Goal: Information Seeking & Learning: Find specific fact

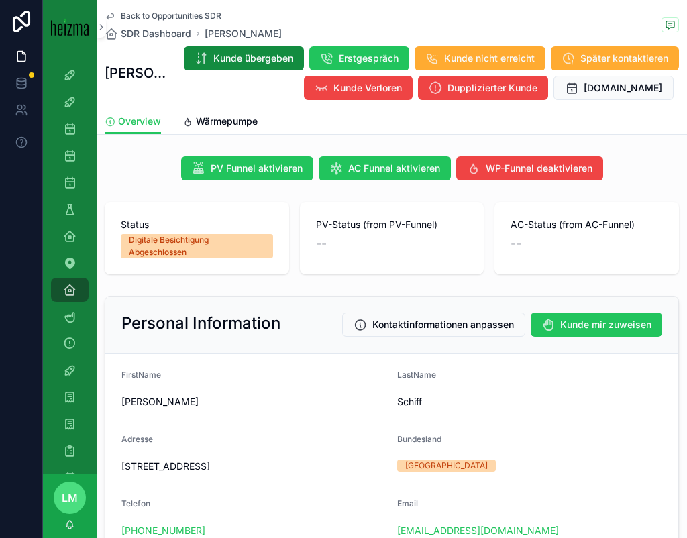
click at [152, 21] on div "Back to Opportunities SDR SDR Dashboard [PERSON_NAME]" at bounding box center [193, 26] width 177 height 30
click at [146, 13] on span "Back to Opportunities SDR" at bounding box center [171, 16] width 101 height 11
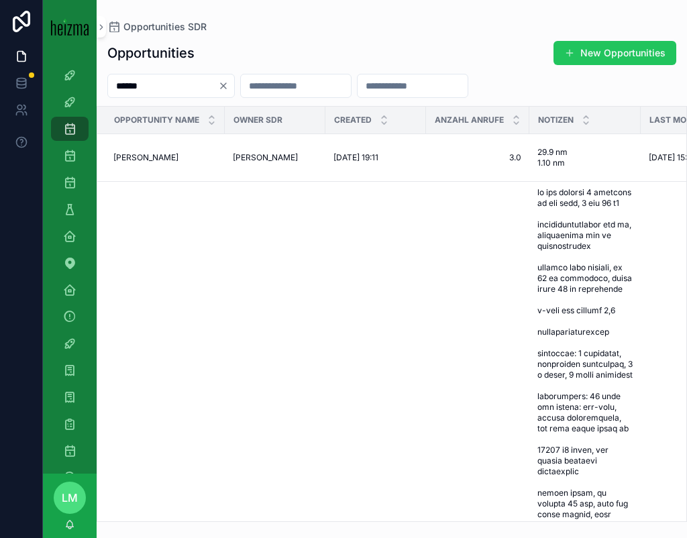
click at [152, 86] on input "******" at bounding box center [163, 85] width 110 height 19
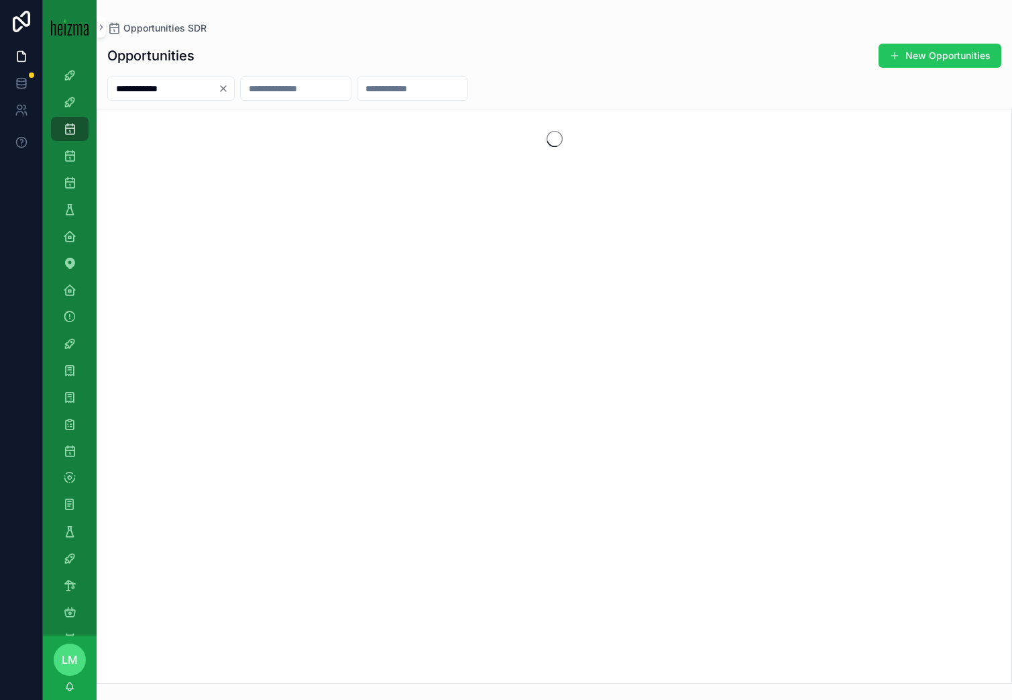
click at [155, 87] on input "**********" at bounding box center [163, 88] width 110 height 19
click at [144, 88] on input "**********" at bounding box center [163, 88] width 110 height 19
click at [185, 95] on input "**********" at bounding box center [163, 88] width 110 height 19
click at [156, 89] on input "**********" at bounding box center [163, 88] width 110 height 19
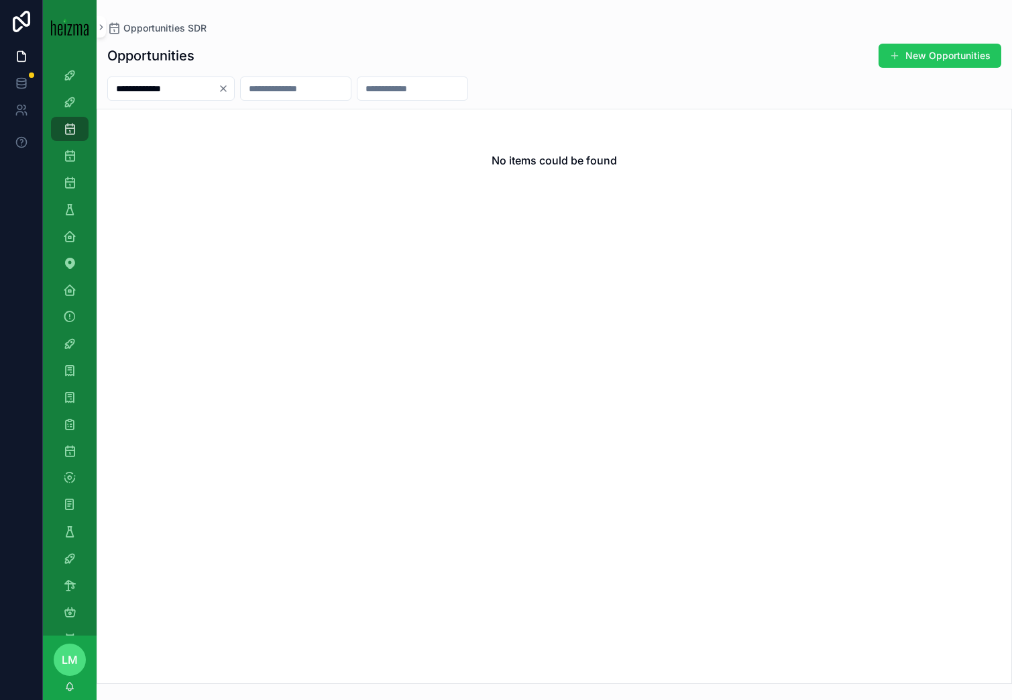
click at [135, 86] on input "**********" at bounding box center [163, 88] width 110 height 19
drag, startPoint x: 171, startPoint y: 93, endPoint x: 135, endPoint y: 94, distance: 36.2
click at [135, 94] on input "**********" at bounding box center [163, 88] width 110 height 19
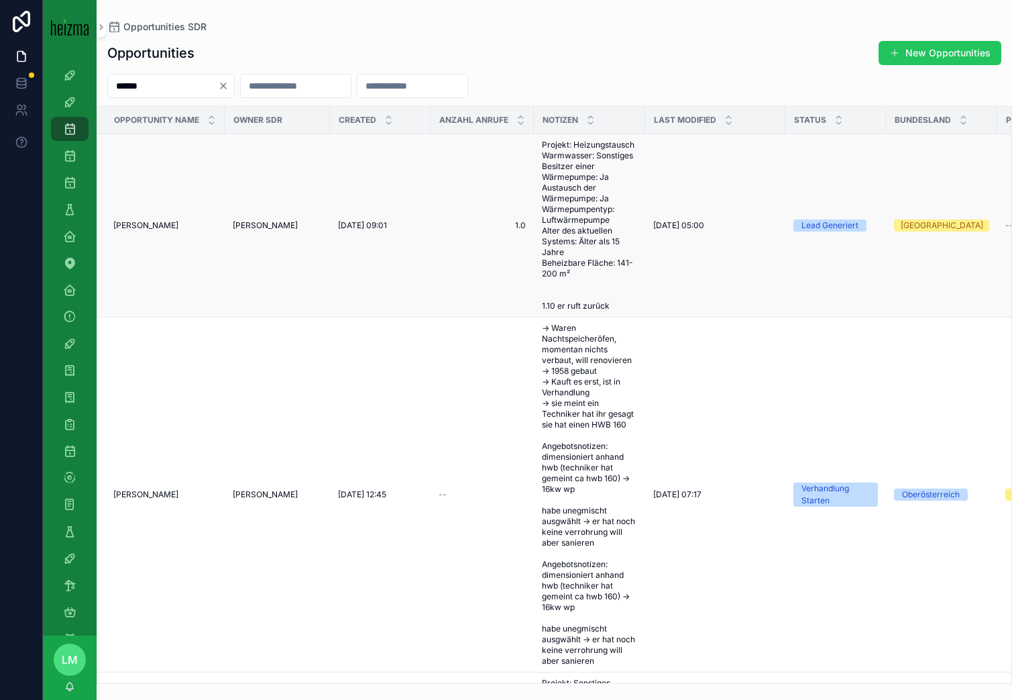
type input "******"
click at [159, 220] on span "[PERSON_NAME]" at bounding box center [145, 225] width 65 height 11
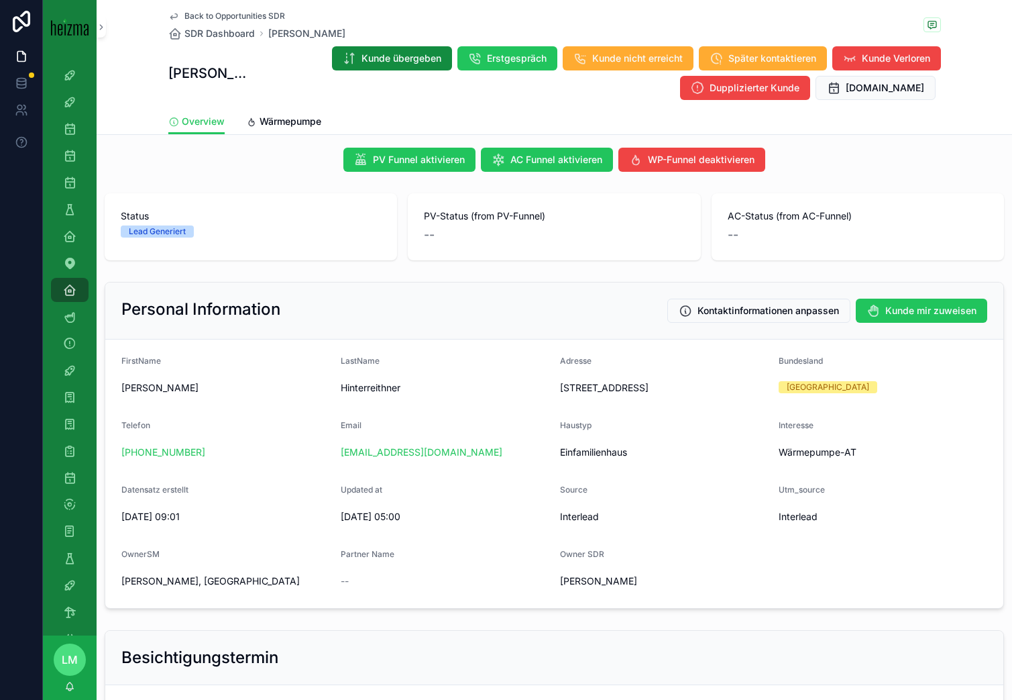
scroll to position [11, 0]
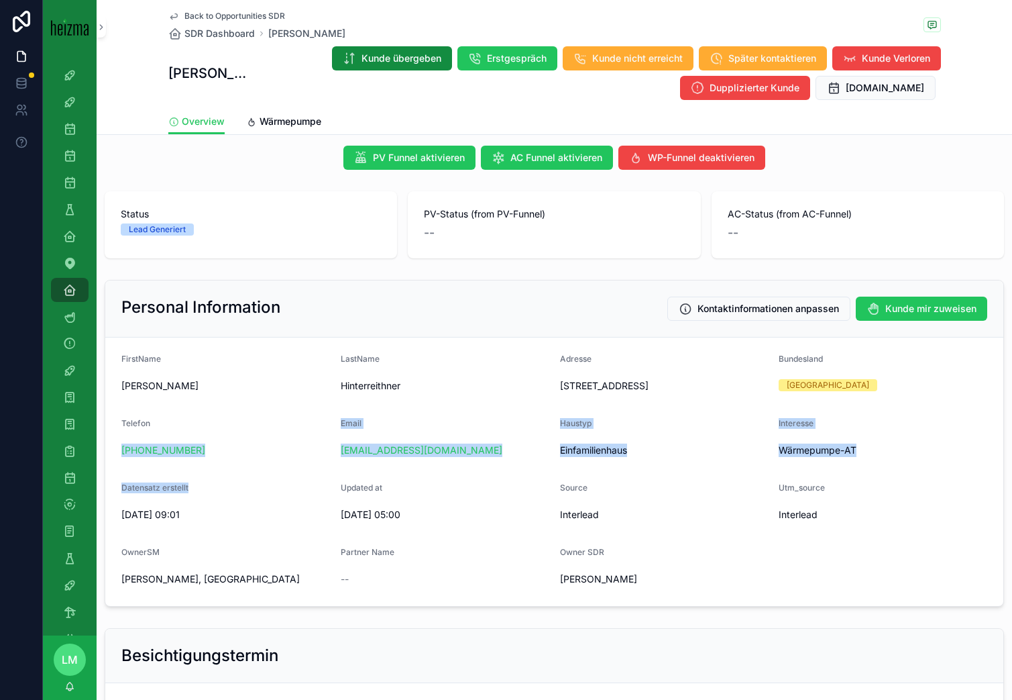
drag, startPoint x: 250, startPoint y: 427, endPoint x: 224, endPoint y: 496, distance: 74.5
click at [224, 496] on form "FirstName [PERSON_NAME] Hinterreithner Adresse [STREET_ADDRESS] Telefon [PHONE_…" at bounding box center [554, 471] width 898 height 268
click at [224, 496] on div "Datensatz erstellt" at bounding box center [225, 490] width 209 height 16
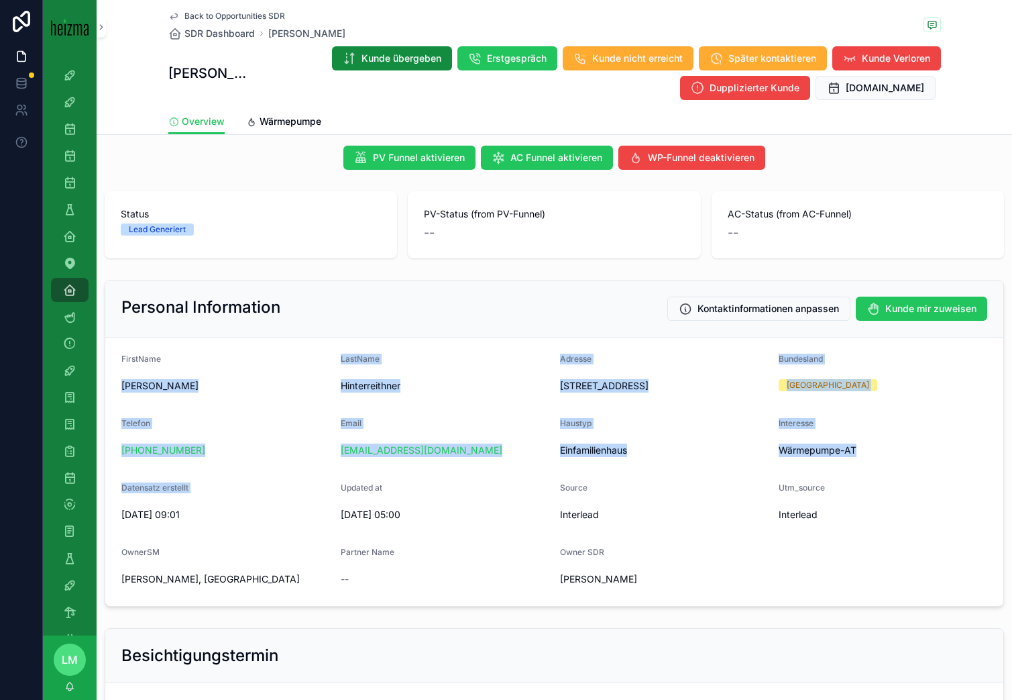
drag, startPoint x: 224, startPoint y: 496, endPoint x: 164, endPoint y: 372, distance: 138.6
click at [164, 372] on form "FirstName [PERSON_NAME] Hinterreithner Adresse [STREET_ADDRESS] Telefon [PHONE_…" at bounding box center [554, 471] width 898 height 268
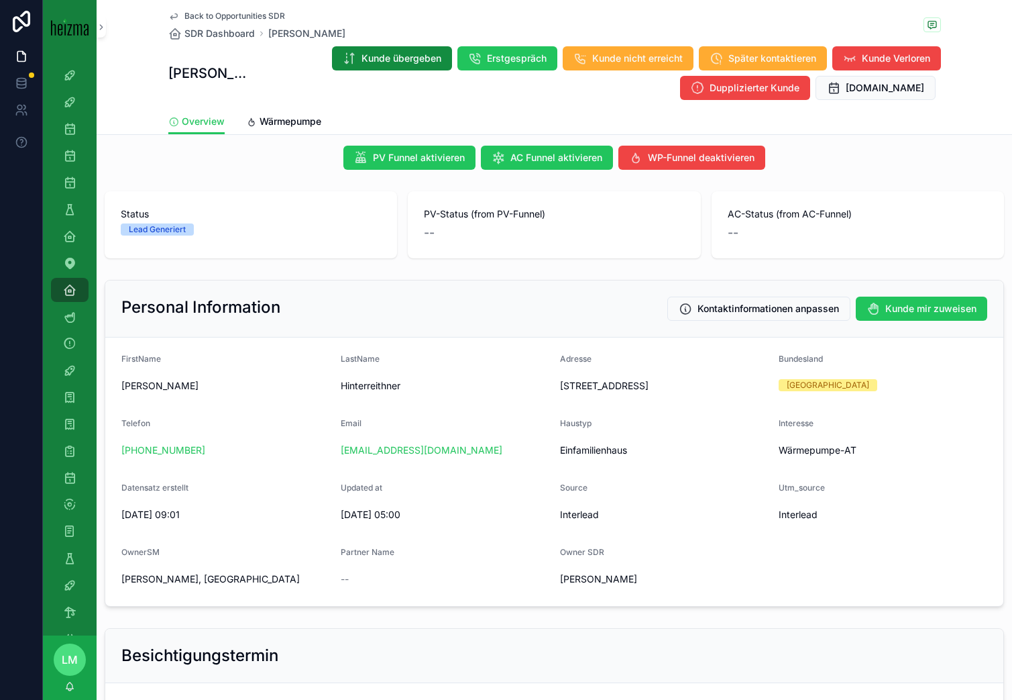
click at [156, 360] on span "FirstName" at bounding box center [141, 358] width 40 height 10
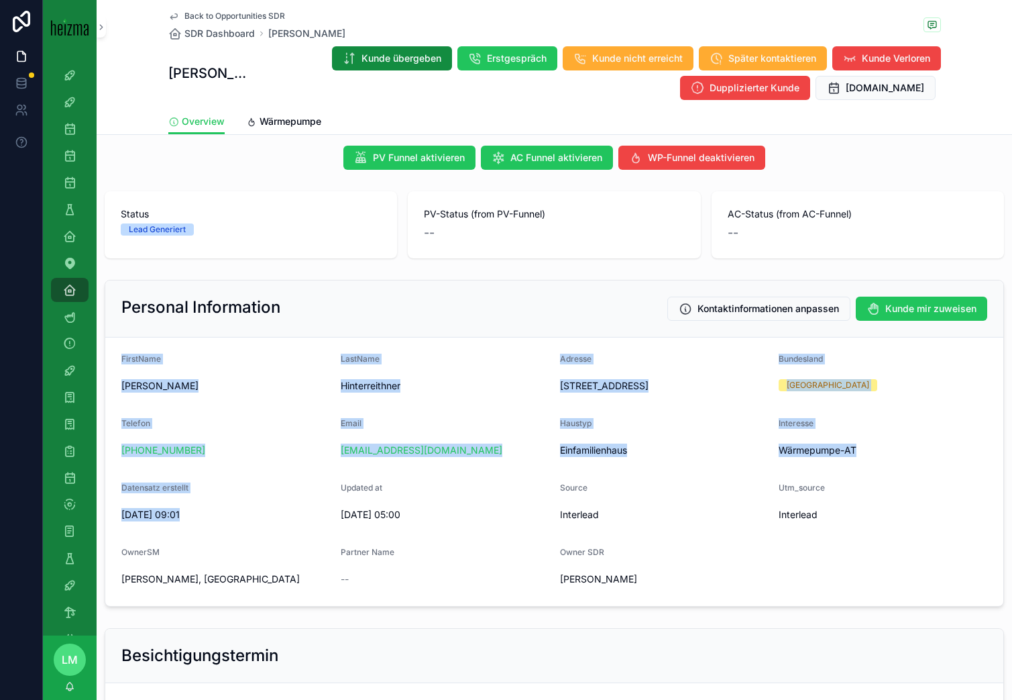
drag, startPoint x: 156, startPoint y: 360, endPoint x: 219, endPoint y: 512, distance: 165.1
click at [219, 512] on form "FirstName [PERSON_NAME] Hinterreithner Adresse [STREET_ADDRESS] Telefon [PHONE_…" at bounding box center [554, 471] width 898 height 268
click at [219, 512] on span "[DATE] 09:01" at bounding box center [225, 514] width 209 height 13
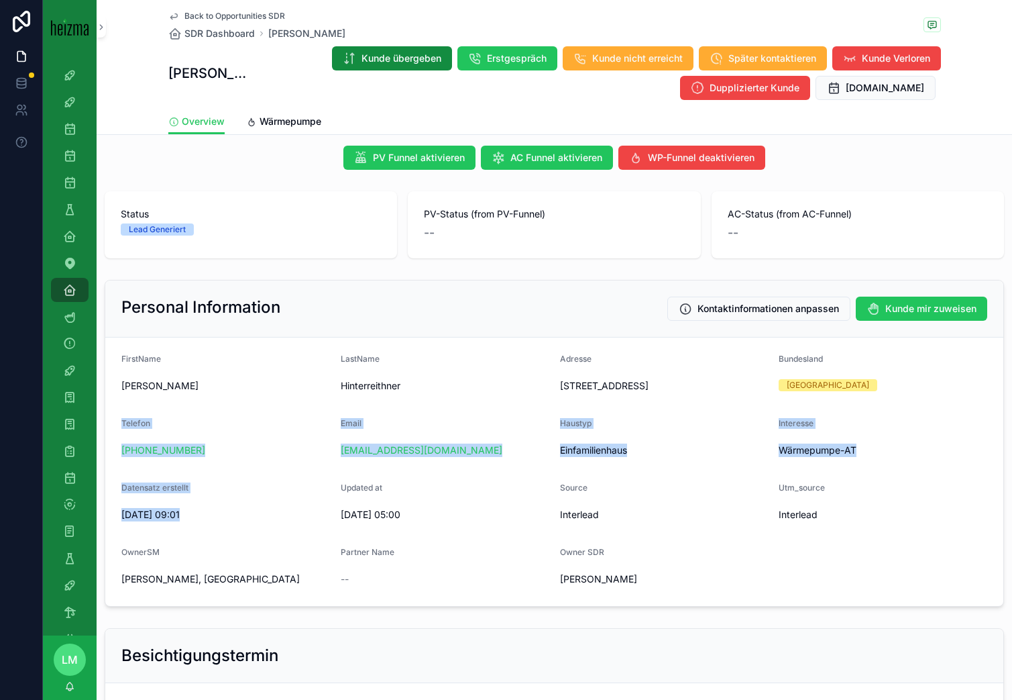
drag, startPoint x: 219, startPoint y: 512, endPoint x: 175, endPoint y: 416, distance: 105.6
click at [175, 416] on form "FirstName [PERSON_NAME] Hinterreithner Adresse [STREET_ADDRESS] Telefon [PHONE_…" at bounding box center [554, 471] width 898 height 268
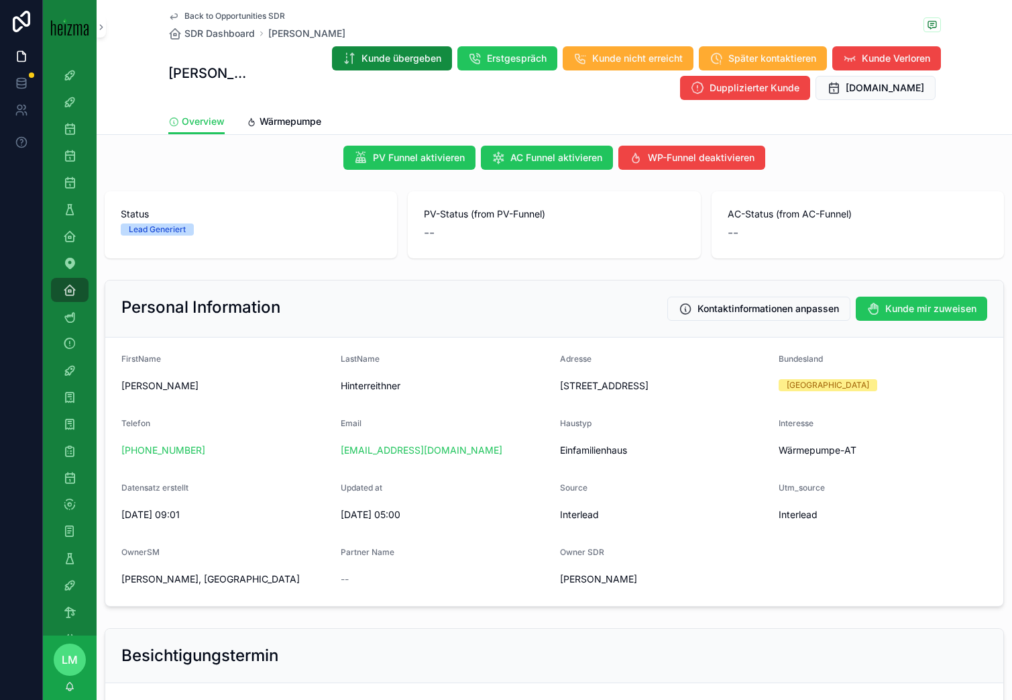
drag, startPoint x: 229, startPoint y: 453, endPoint x: 144, endPoint y: 374, distance: 115.8
click at [144, 374] on form "FirstName [PERSON_NAME] Hinterreithner Adresse [STREET_ADDRESS] Telefon [PHONE_…" at bounding box center [554, 471] width 898 height 268
click at [144, 375] on div "[PERSON_NAME]" at bounding box center [225, 385] width 209 height 21
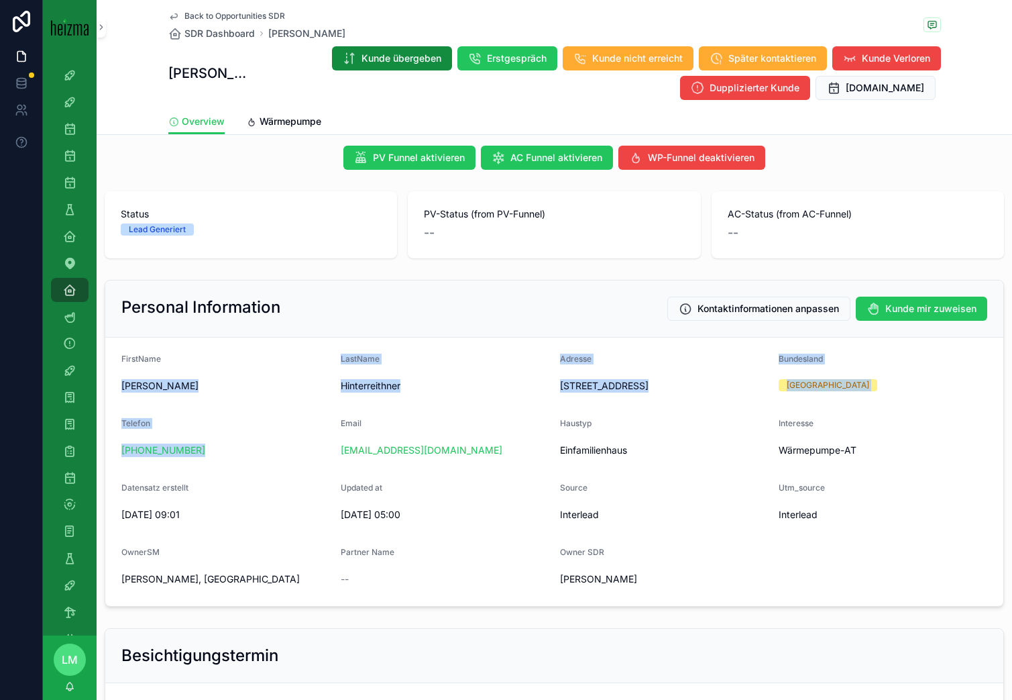
drag, startPoint x: 144, startPoint y: 374, endPoint x: 245, endPoint y: 464, distance: 134.5
click at [244, 464] on form "FirstName [PERSON_NAME] Hinterreithner Adresse [STREET_ADDRESS] Telefon [PHONE_…" at bounding box center [554, 471] width 898 height 268
click at [245, 464] on form "FirstName [PERSON_NAME] Hinterreithner Adresse [STREET_ADDRESS] Telefon [PHONE_…" at bounding box center [554, 471] width 898 height 268
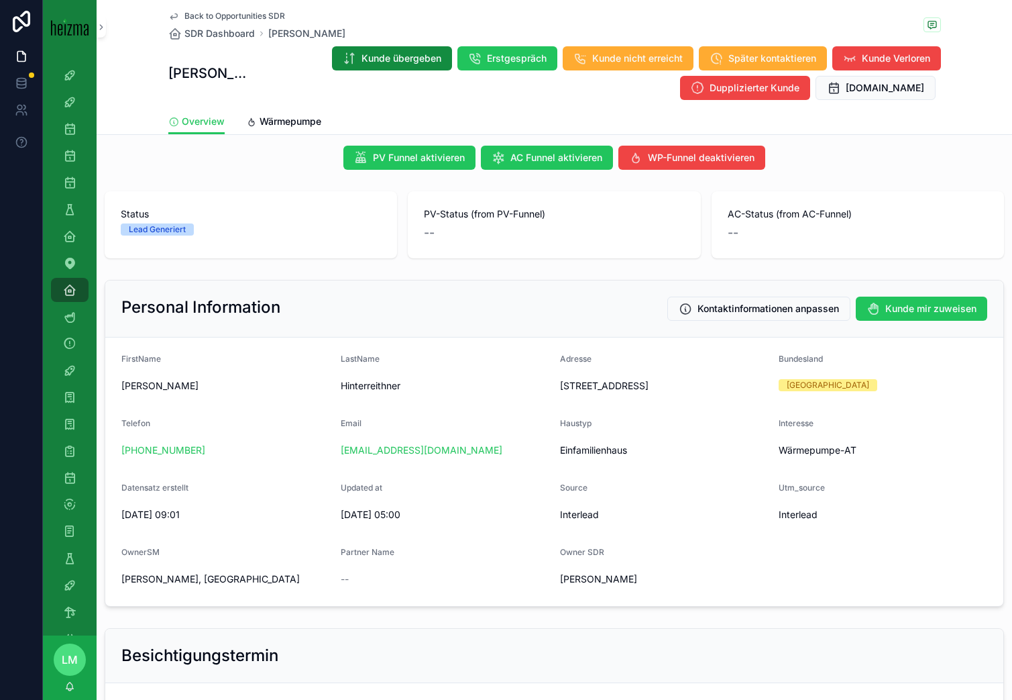
click at [221, 422] on div "Telefon" at bounding box center [225, 426] width 209 height 16
drag, startPoint x: 106, startPoint y: 356, endPoint x: 243, endPoint y: 508, distance: 205.7
click at [243, 508] on form "FirstName [PERSON_NAME] Hinterreithner Adresse [STREET_ADDRESS] Telefon [PHONE_…" at bounding box center [554, 471] width 898 height 268
click at [243, 508] on span "[DATE] 09:01" at bounding box center [225, 514] width 209 height 13
drag, startPoint x: 439, startPoint y: 516, endPoint x: 205, endPoint y: 378, distance: 271.3
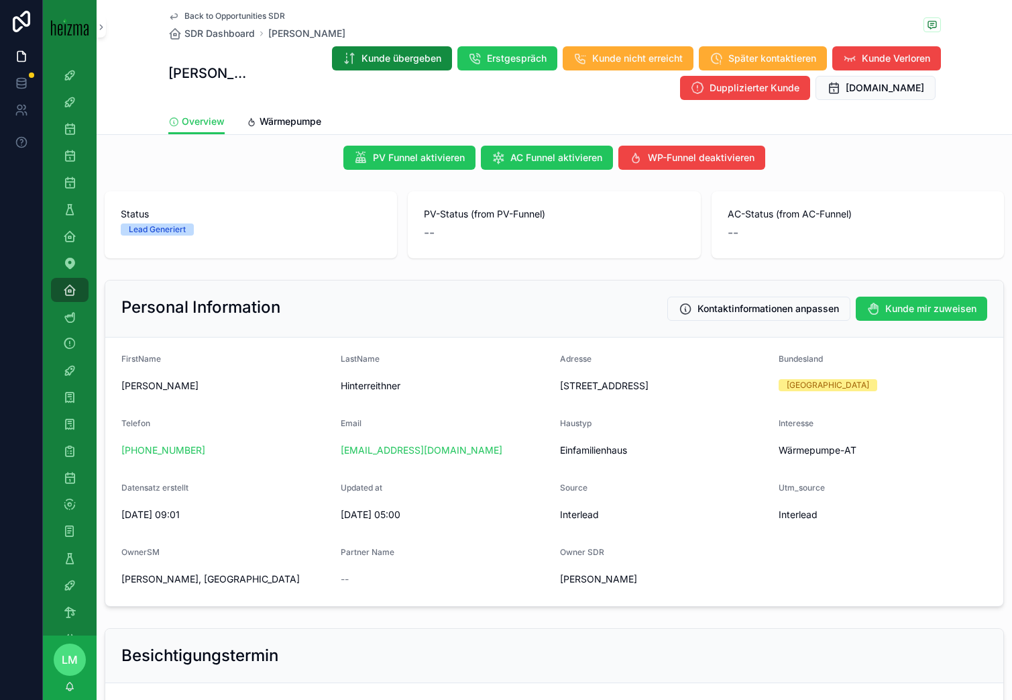
click at [205, 378] on form "FirstName [PERSON_NAME] Hinterreithner Adresse [STREET_ADDRESS] Telefon [PHONE_…" at bounding box center [554, 471] width 898 height 268
click at [205, 378] on div "[PERSON_NAME]" at bounding box center [225, 385] width 209 height 21
click at [219, 474] on form "FirstName [PERSON_NAME] Hinterreithner Adresse [STREET_ADDRESS] Telefon [PHONE_…" at bounding box center [554, 471] width 898 height 268
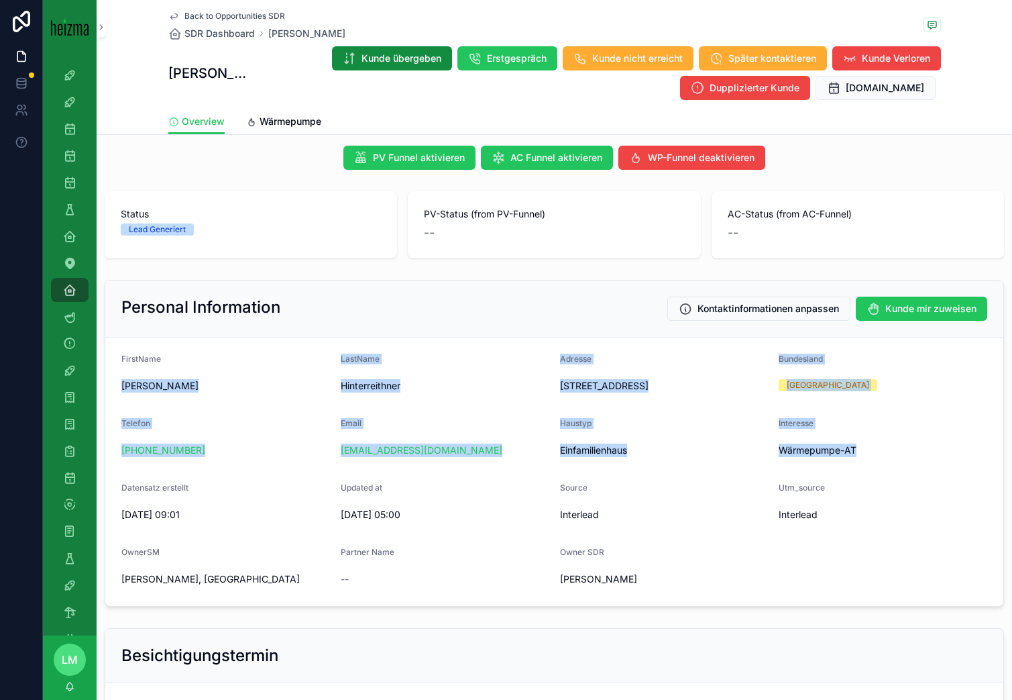
drag, startPoint x: 248, startPoint y: 476, endPoint x: 138, endPoint y: 373, distance: 150.0
click at [137, 372] on form "FirstName [PERSON_NAME] Hinterreithner Adresse [STREET_ADDRESS] Telefon [PHONE_…" at bounding box center [554, 471] width 898 height 268
click at [138, 373] on div "FirstName [PERSON_NAME]" at bounding box center [225, 374] width 209 height 43
drag, startPoint x: 138, startPoint y: 373, endPoint x: 261, endPoint y: 531, distance: 200.3
click at [262, 531] on form "FirstName [PERSON_NAME] Hinterreithner Adresse [STREET_ADDRESS] Telefon [PHONE_…" at bounding box center [554, 471] width 898 height 268
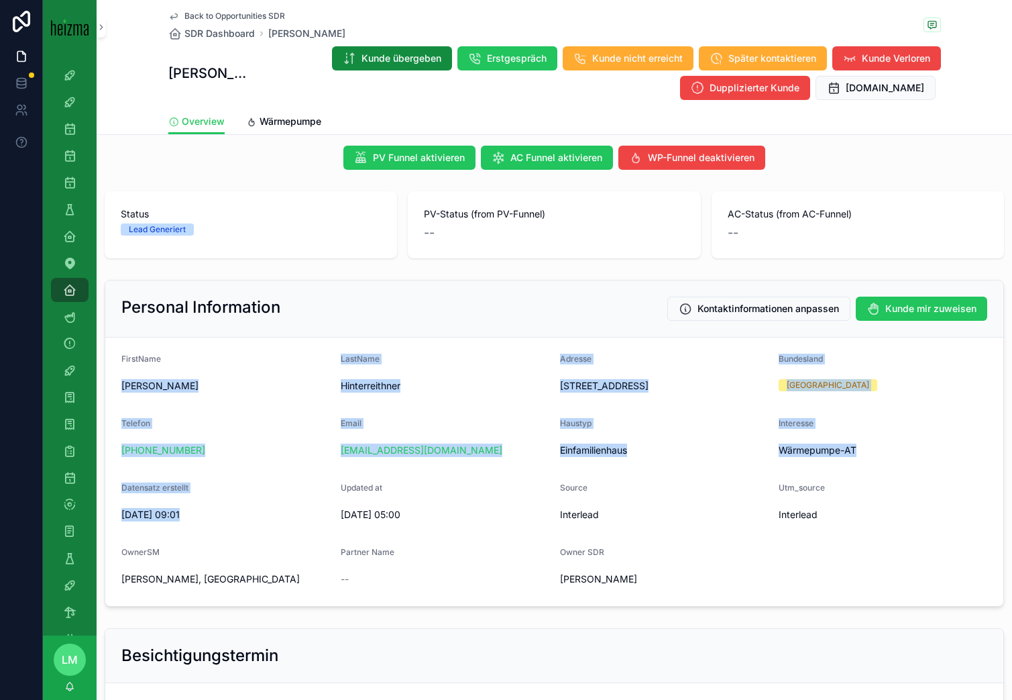
click at [261, 531] on form "FirstName [PERSON_NAME] Hinterreithner Adresse [STREET_ADDRESS] Telefon [PHONE_…" at bounding box center [554, 471] width 898 height 268
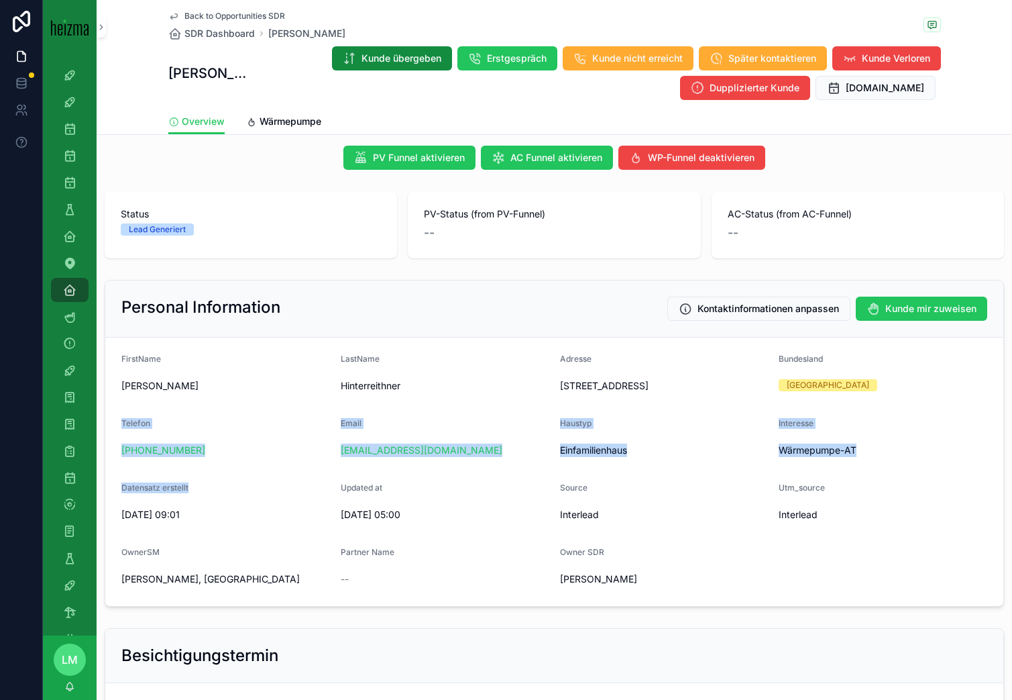
drag, startPoint x: 239, startPoint y: 482, endPoint x: 168, endPoint y: 410, distance: 101.5
click at [168, 410] on form "FirstName [PERSON_NAME] Hinterreithner Adresse [STREET_ADDRESS] Telefon [PHONE_…" at bounding box center [554, 471] width 898 height 268
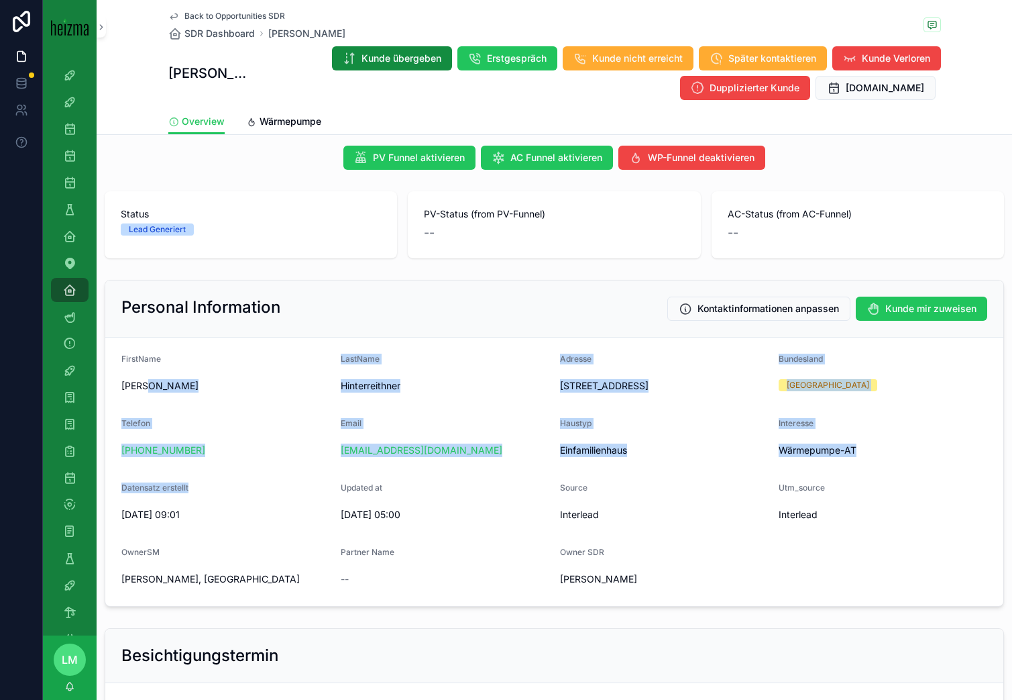
drag, startPoint x: 213, startPoint y: 490, endPoint x: 165, endPoint y: 394, distance: 107.1
click at [165, 394] on form "FirstName [PERSON_NAME] Hinterreithner Adresse [STREET_ADDRESS] Telefon [PHONE_…" at bounding box center [554, 471] width 898 height 268
click at [165, 394] on div "[PERSON_NAME]" at bounding box center [225, 385] width 209 height 21
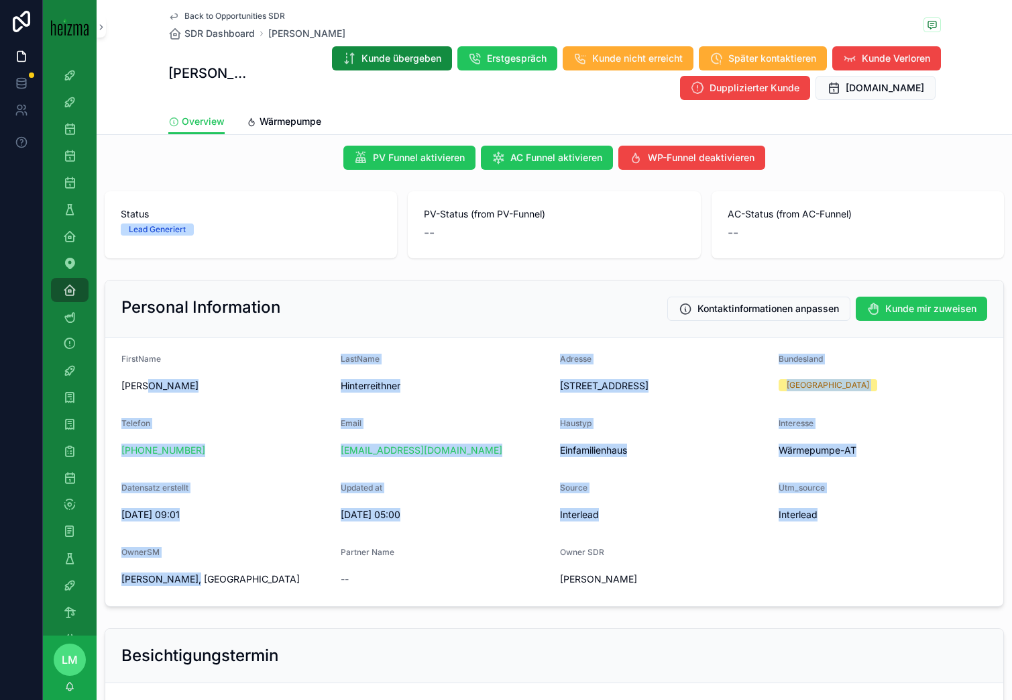
drag, startPoint x: 165, startPoint y: 394, endPoint x: 178, endPoint y: 585, distance: 191.6
click at [178, 537] on form "FirstName [PERSON_NAME] Hinterreithner Adresse [STREET_ADDRESS] Telefon [PHONE_…" at bounding box center [554, 471] width 898 height 268
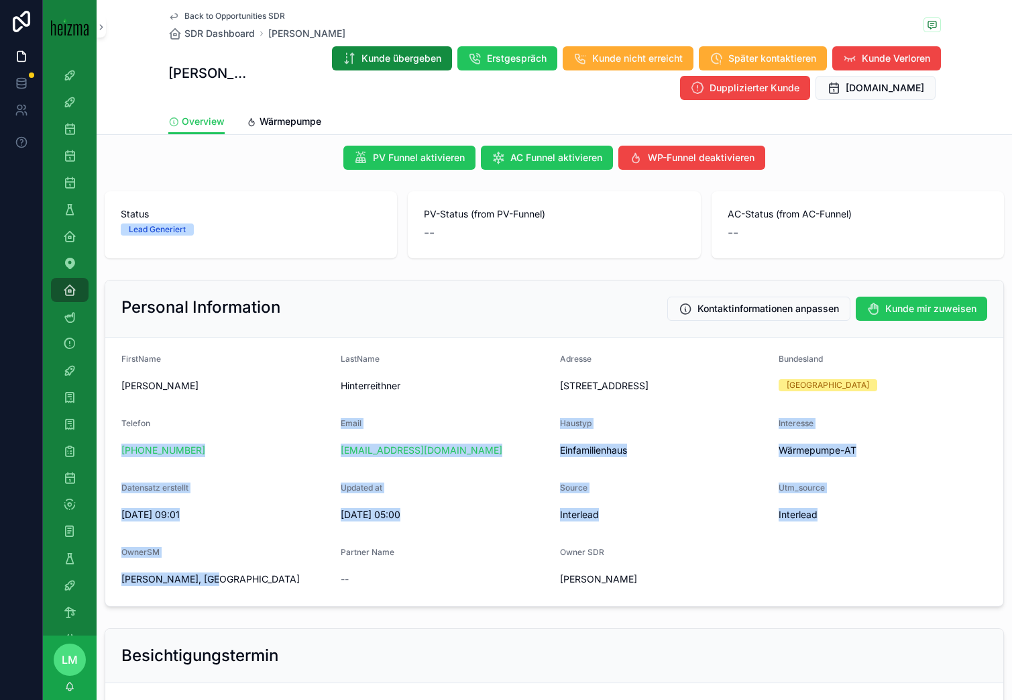
drag, startPoint x: 237, startPoint y: 584, endPoint x: 163, endPoint y: 419, distance: 181.4
click at [164, 419] on form "FirstName [PERSON_NAME] Hinterreithner Adresse [STREET_ADDRESS] Telefon [PHONE_…" at bounding box center [554, 471] width 898 height 268
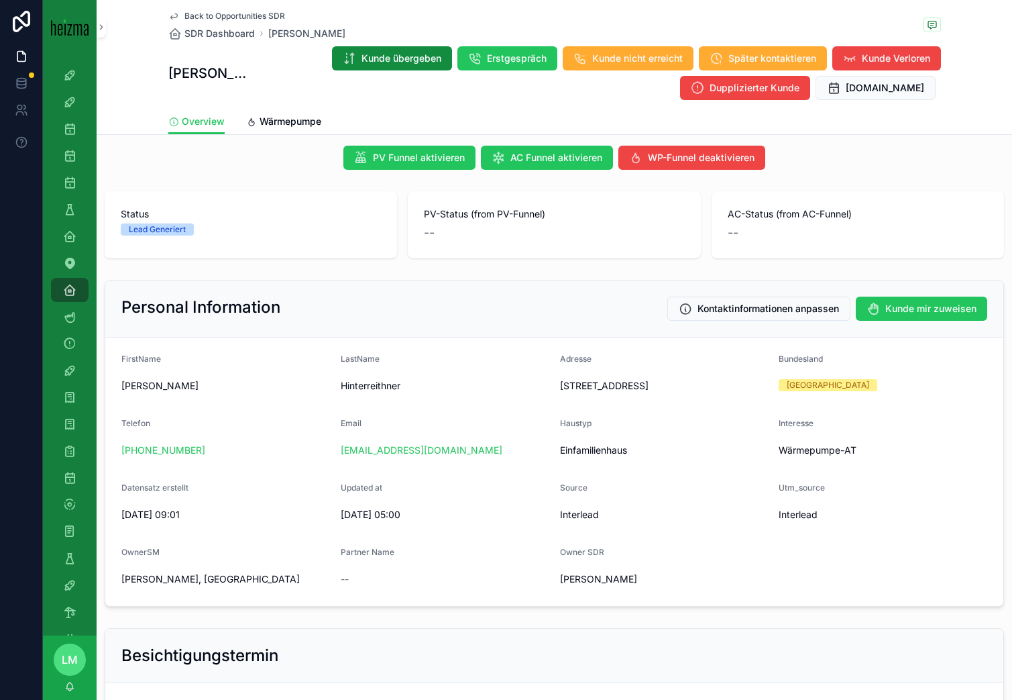
click at [123, 360] on span "FirstName" at bounding box center [141, 358] width 40 height 10
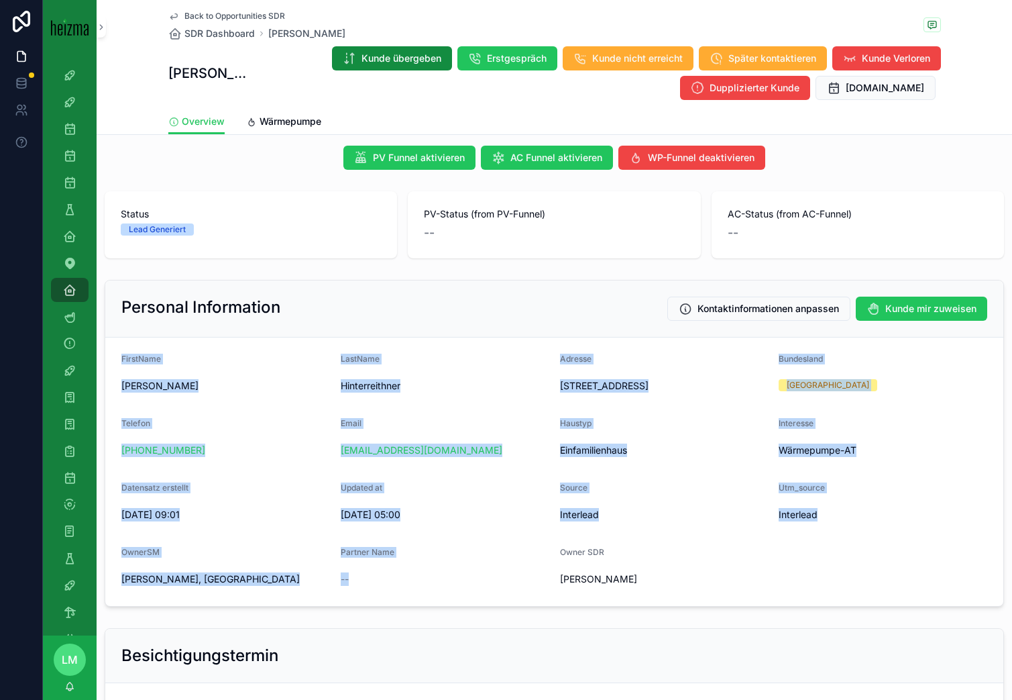
drag, startPoint x: 123, startPoint y: 360, endPoint x: 486, endPoint y: 574, distance: 421.6
click at [486, 537] on form "FirstName [PERSON_NAME] Hinterreithner Adresse [STREET_ADDRESS] Telefon [PHONE_…" at bounding box center [554, 471] width 898 height 268
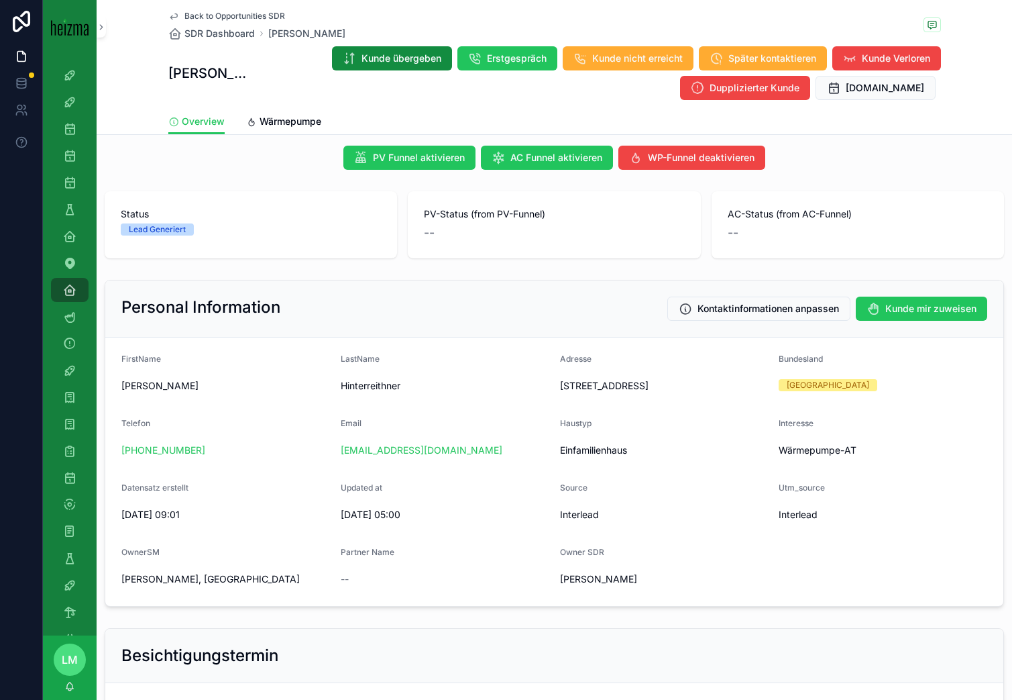
click at [230, 358] on div "FirstName" at bounding box center [225, 361] width 209 height 16
copy span "[PERSON_NAME]"
click at [221, 15] on span "Back to Opportunities SDR" at bounding box center [234, 16] width 101 height 11
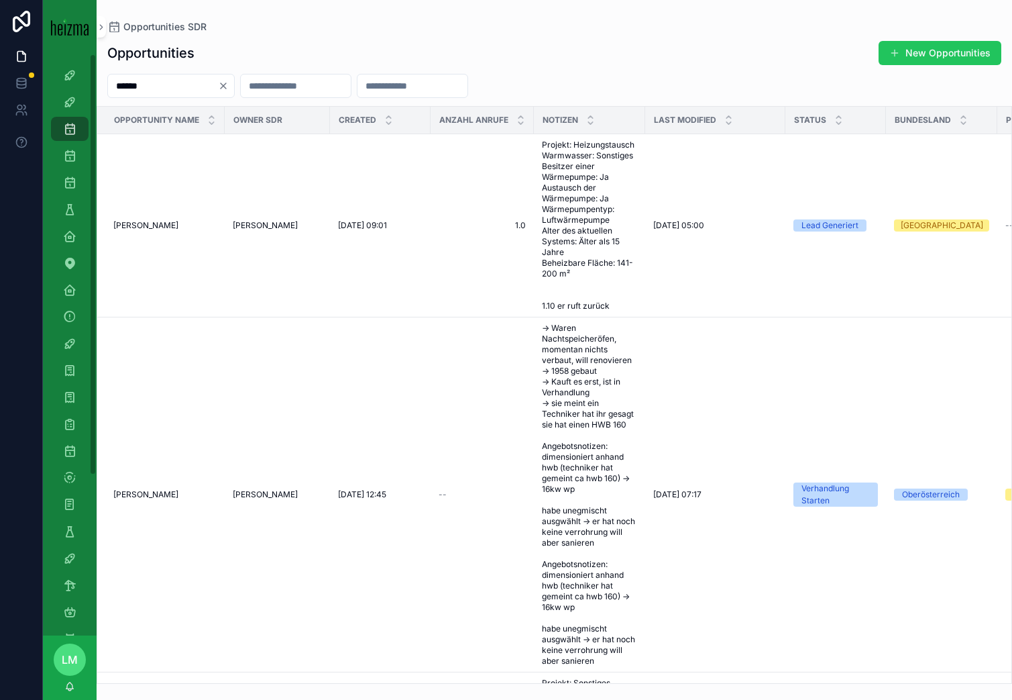
click at [229, 81] on icon "Clear" at bounding box center [223, 85] width 11 height 11
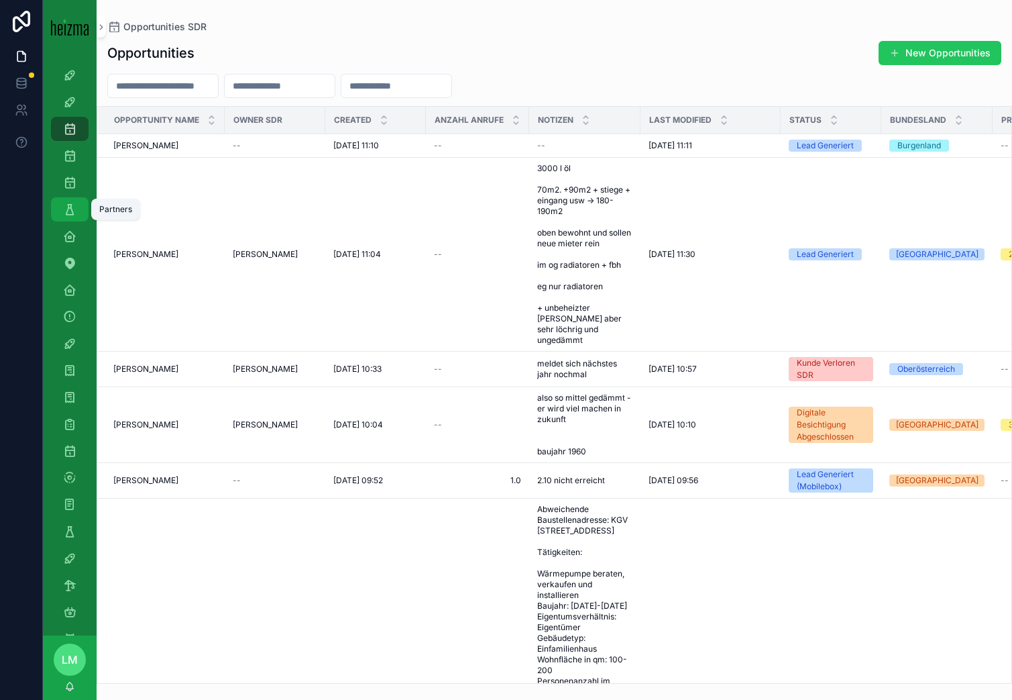
click at [70, 216] on div "Partners" at bounding box center [69, 209] width 21 height 21
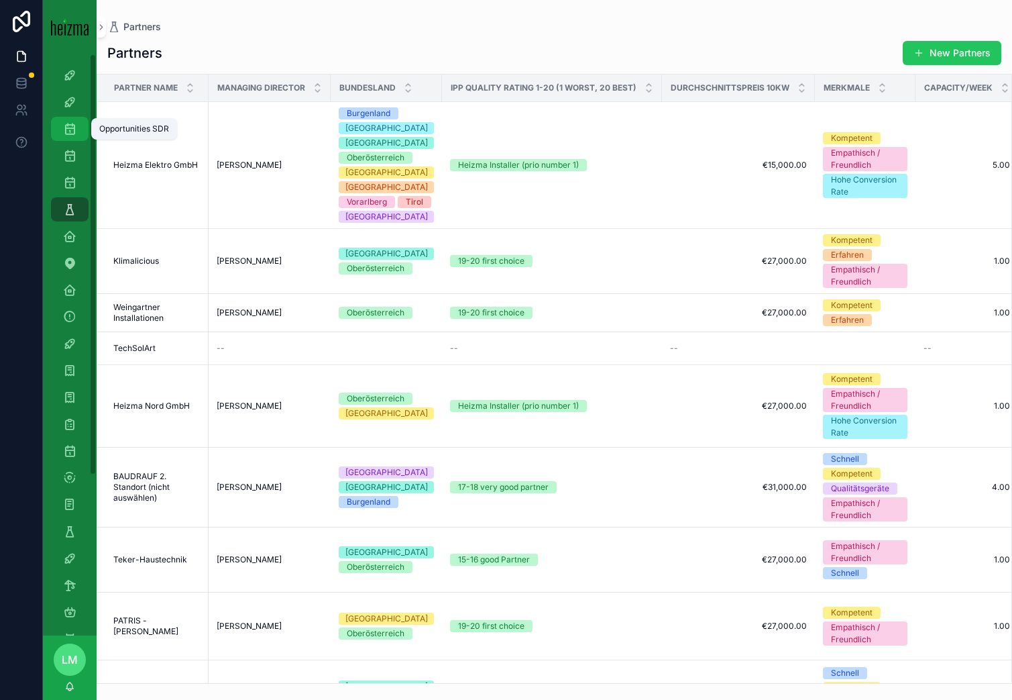
click at [74, 125] on icon "scrollable content" at bounding box center [69, 128] width 13 height 13
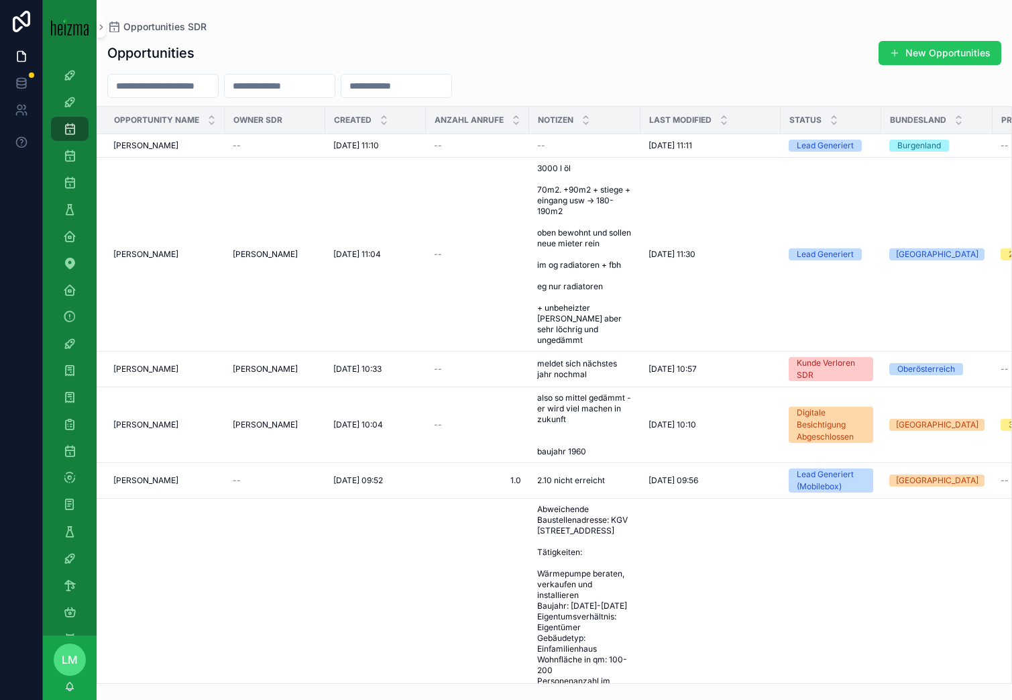
click at [160, 83] on input "scrollable content" at bounding box center [163, 85] width 110 height 19
type input "********"
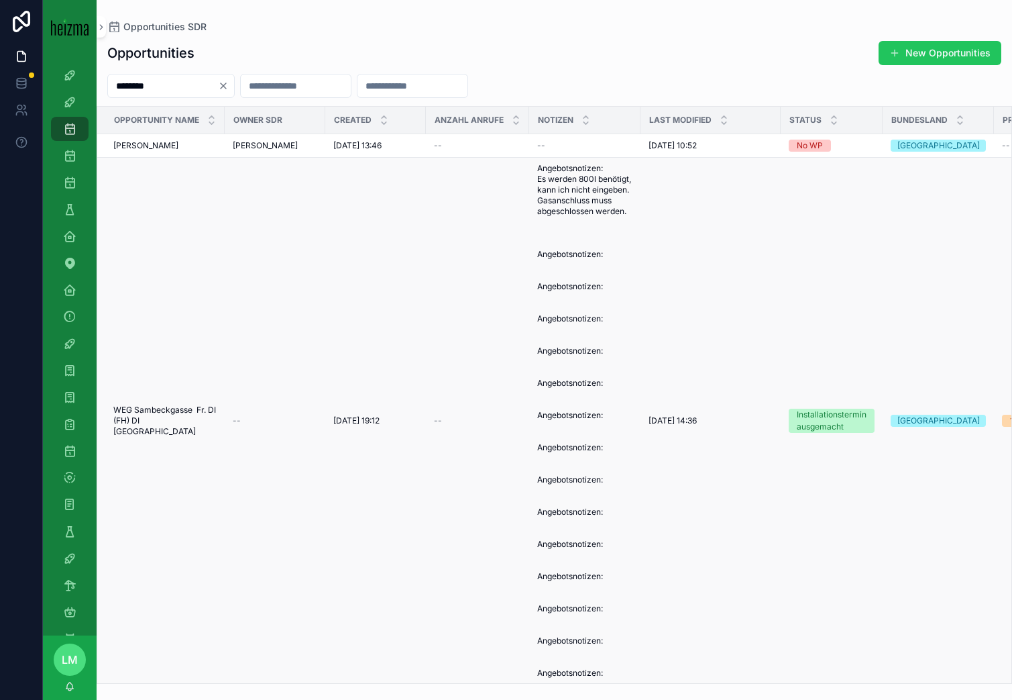
click at [195, 424] on span "WEG Sambeckgasse Fr. DI (FH) DI [GEOGRAPHIC_DATA]" at bounding box center [164, 420] width 103 height 32
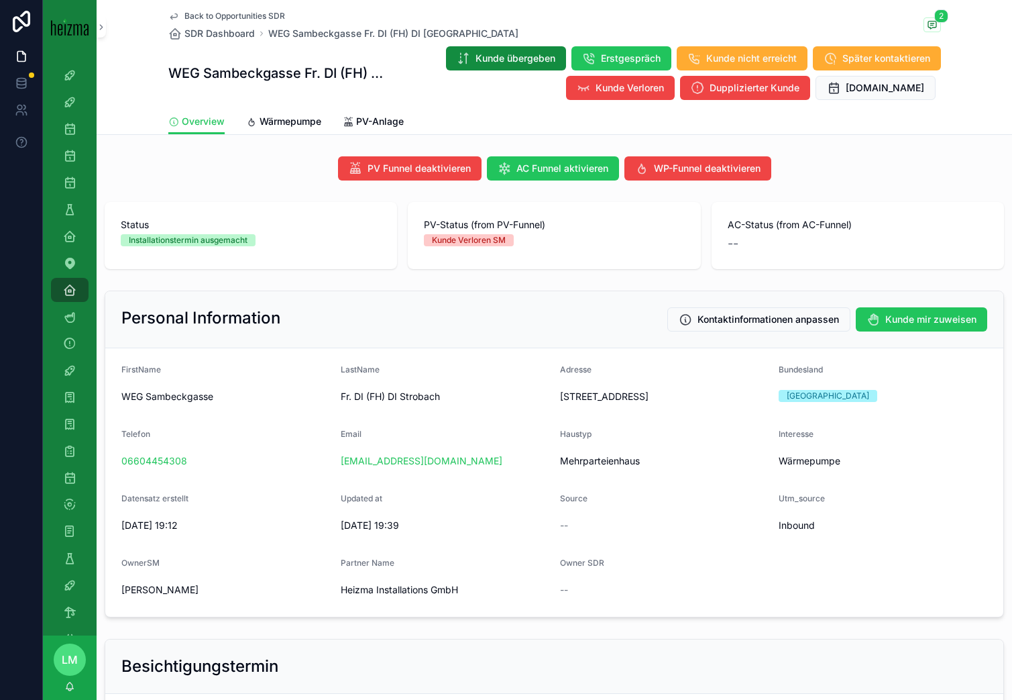
scroll to position [3, 0]
